Goal: Task Accomplishment & Management: Manage account settings

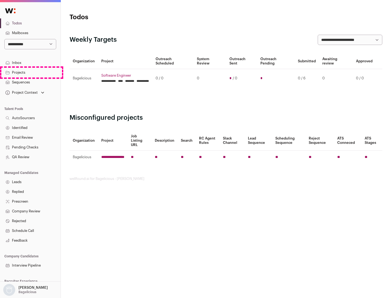
click at [30, 72] on link "Projects" at bounding box center [30, 73] width 60 height 10
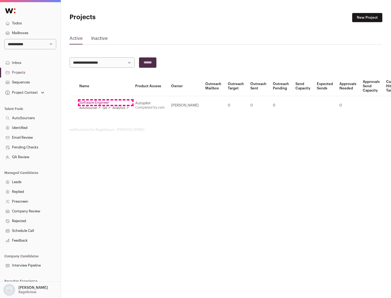
click at [106, 103] on link "Software Engineer" at bounding box center [103, 103] width 49 height 4
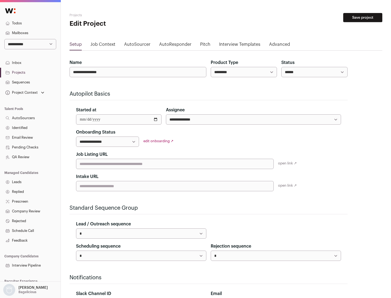
click at [362, 18] on button "Save project" at bounding box center [362, 17] width 39 height 9
